Goal: Information Seeking & Learning: Learn about a topic

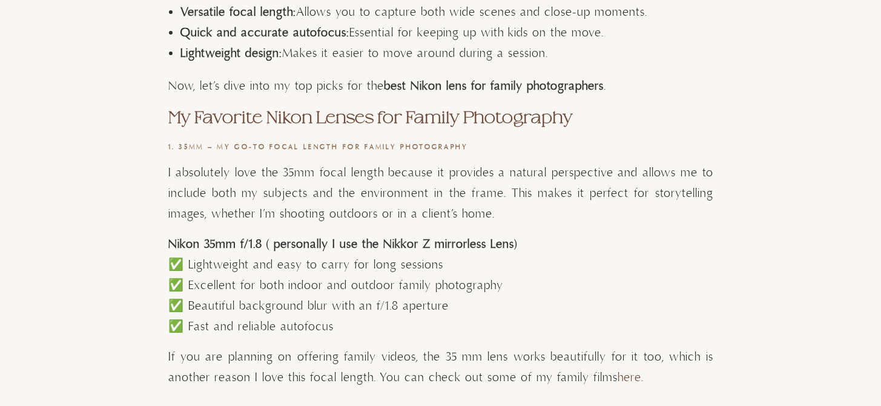
scroll to position [947, 0]
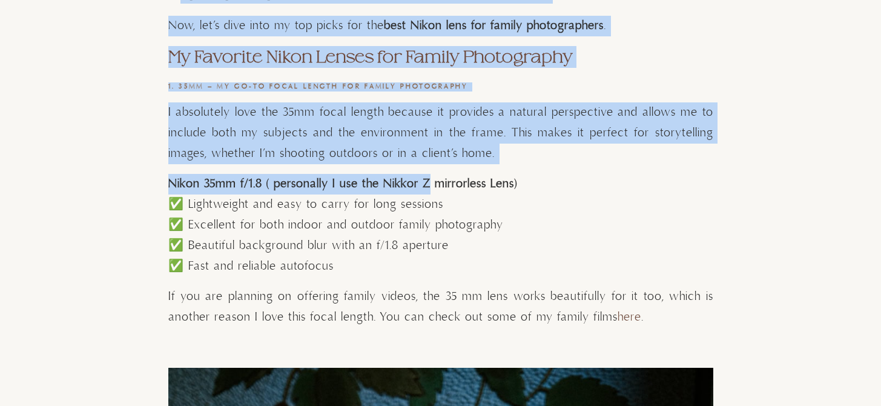
drag, startPoint x: 167, startPoint y: 184, endPoint x: 431, endPoint y: 184, distance: 263.5
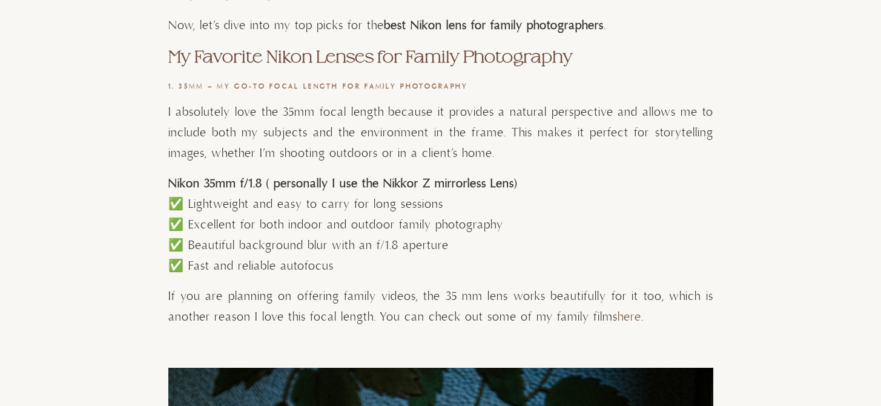
drag, startPoint x: 431, startPoint y: 184, endPoint x: 450, endPoint y: 183, distance: 19.4
click at [431, 184] on strong "Nikon 35mm f/1.8 ( personally I use the Nikkor Z mirrorless Lens)" at bounding box center [342, 183] width 349 height 15
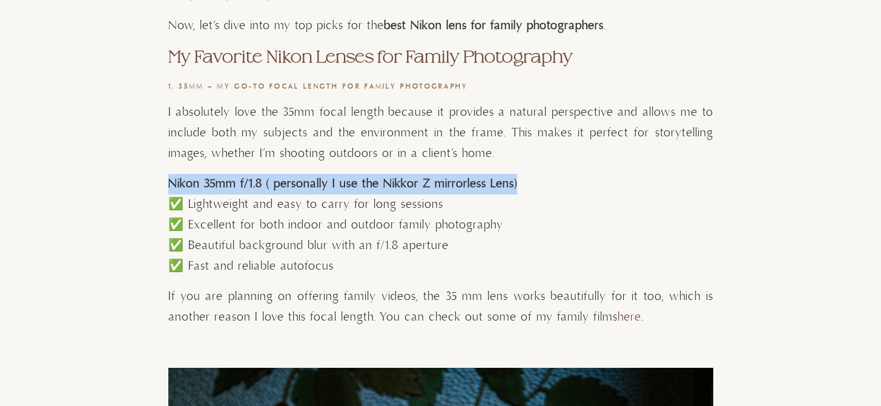
drag, startPoint x: 534, startPoint y: 187, endPoint x: 168, endPoint y: 187, distance: 365.9
click at [168, 187] on h4 "Nikon 35mm f/1.8 ( personally I use the Nikkor Z mirrorless Lens)" at bounding box center [440, 184] width 545 height 21
copy strong "Nikon 35mm f/1.8 ( personally I use the Nikkor Z mirrorless Lens)"
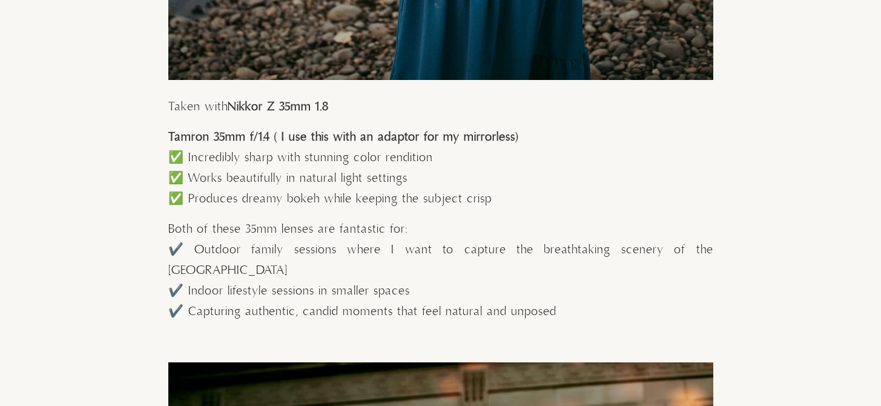
scroll to position [2951, 0]
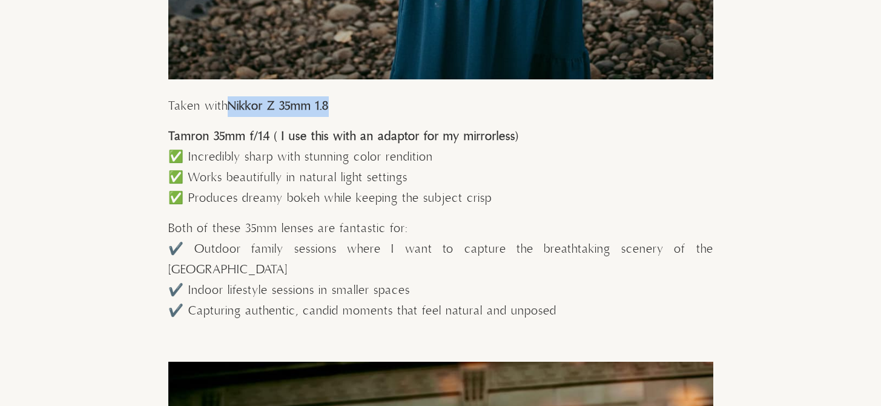
drag, startPoint x: 354, startPoint y: 104, endPoint x: 230, endPoint y: 107, distance: 124.2
click at [230, 107] on p "Taken with Nikkor Z 35mm 1.8" at bounding box center [440, 106] width 545 height 21
copy strong "Nikkor Z 35mm 1.8"
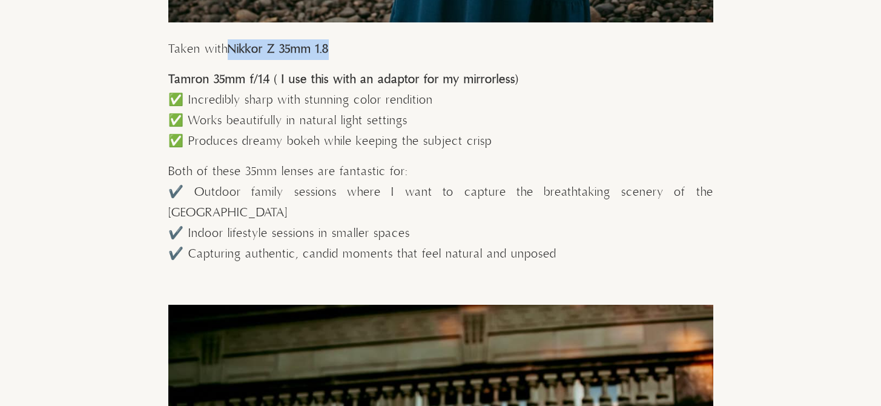
scroll to position [3003, 0]
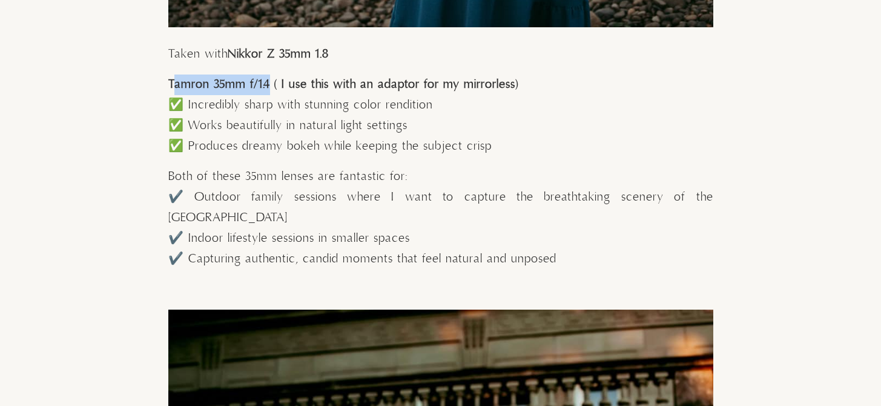
drag, startPoint x: 265, startPoint y: 84, endPoint x: 176, endPoint y: 84, distance: 89.0
click at [176, 84] on strong "Tamron 35mm f/1.4 ( I use this with an adaptor for my mirrorless)" at bounding box center [343, 84] width 350 height 15
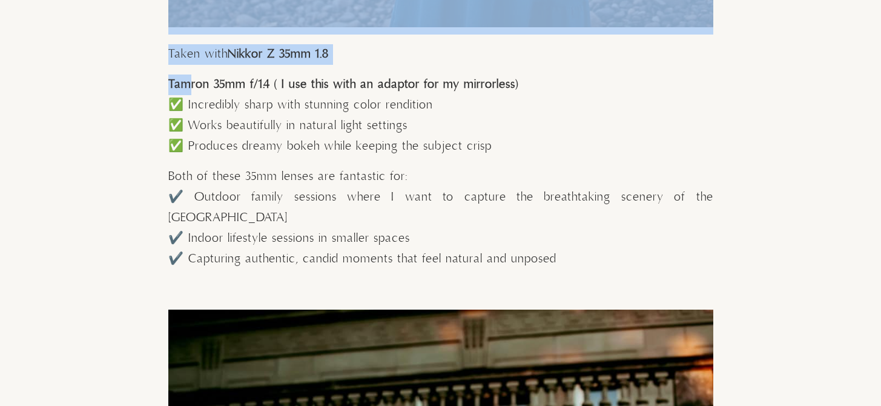
drag, startPoint x: 166, startPoint y: 83, endPoint x: 189, endPoint y: 83, distance: 23.0
click at [179, 81] on strong "Tamron 35mm f/1.4 ( I use this with an adaptor for my mirrorless)" at bounding box center [343, 84] width 350 height 15
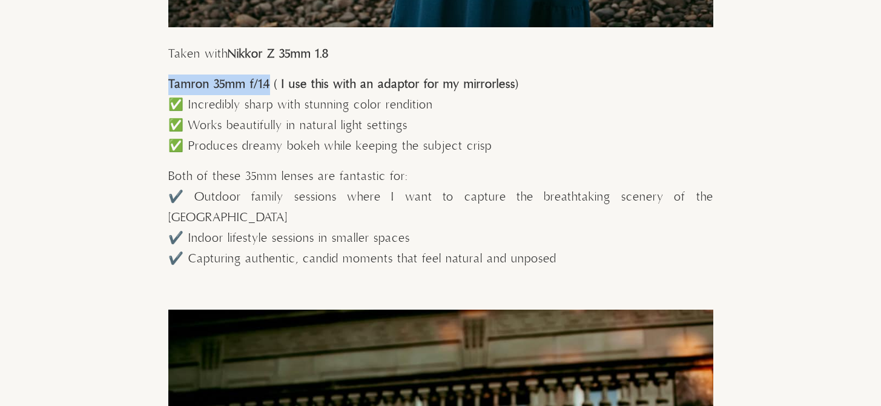
drag, startPoint x: 168, startPoint y: 84, endPoint x: 265, endPoint y: 84, distance: 97.5
click at [265, 84] on strong "Tamron 35mm f/1.4 ( I use this with an adaptor for my mirrorless)" at bounding box center [343, 84] width 350 height 15
copy strong "Tamron 35mm f/1.4"
